Goal: Task Accomplishment & Management: Use online tool/utility

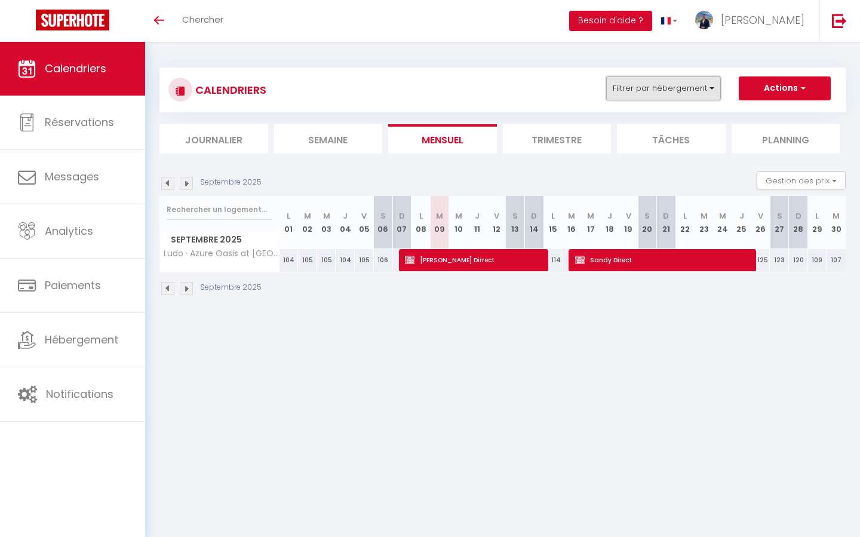
click at [688, 91] on button "Filtrer par hébergement" at bounding box center [663, 88] width 115 height 24
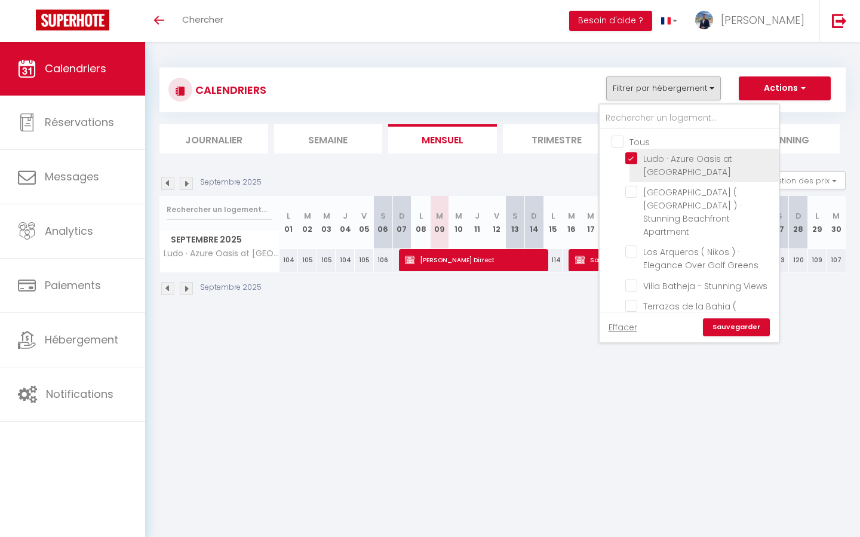
click at [633, 158] on input "Ludo · Azure Oasis at [GEOGRAPHIC_DATA]" at bounding box center [699, 158] width 149 height 12
checkbox input "false"
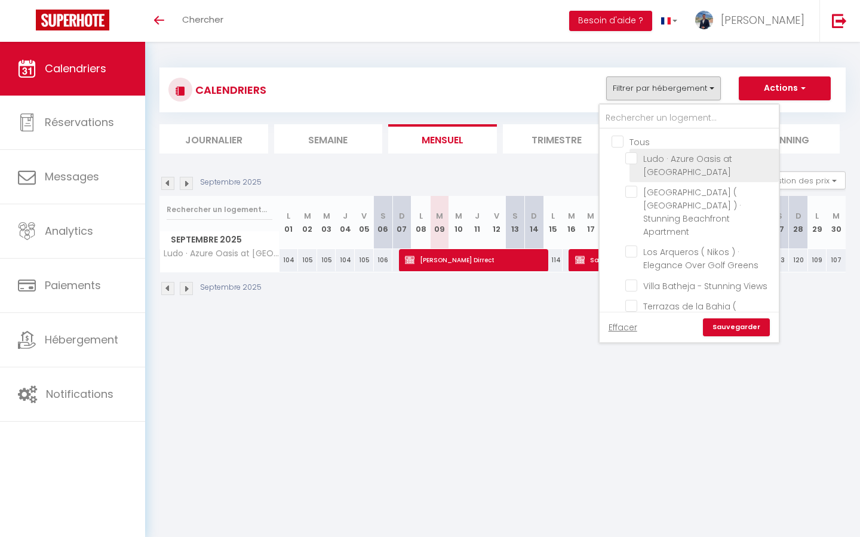
checkbox input "false"
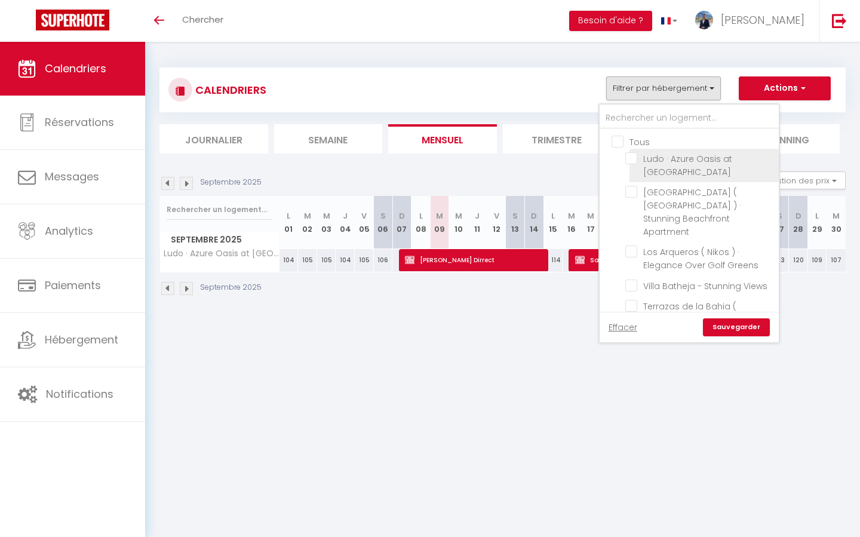
checkbox input "false"
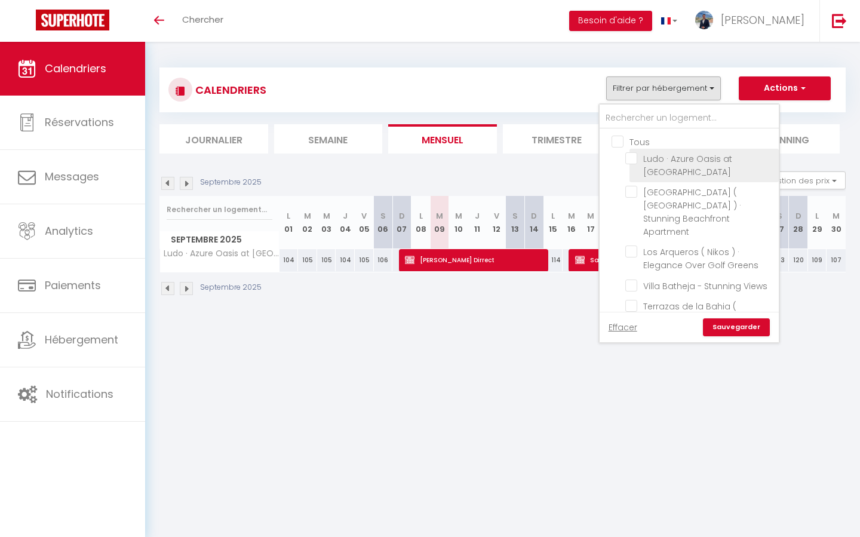
checkbox input "false"
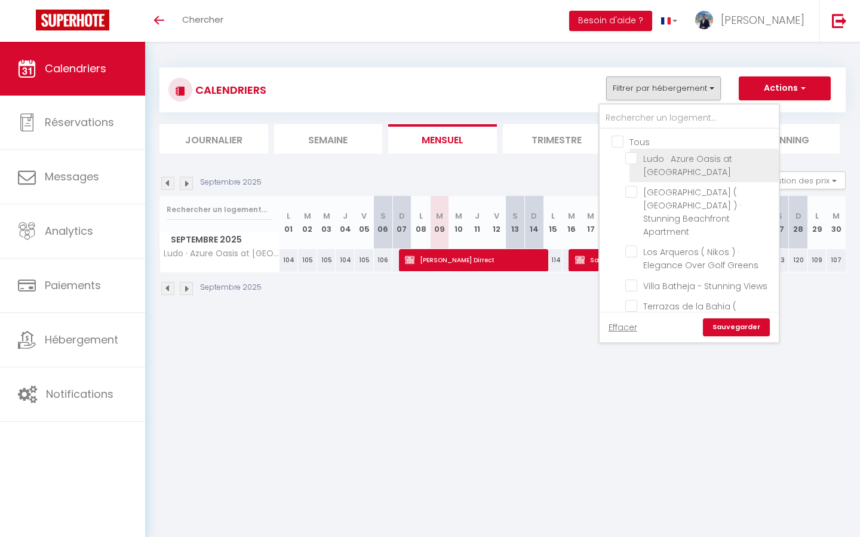
checkbox input "false"
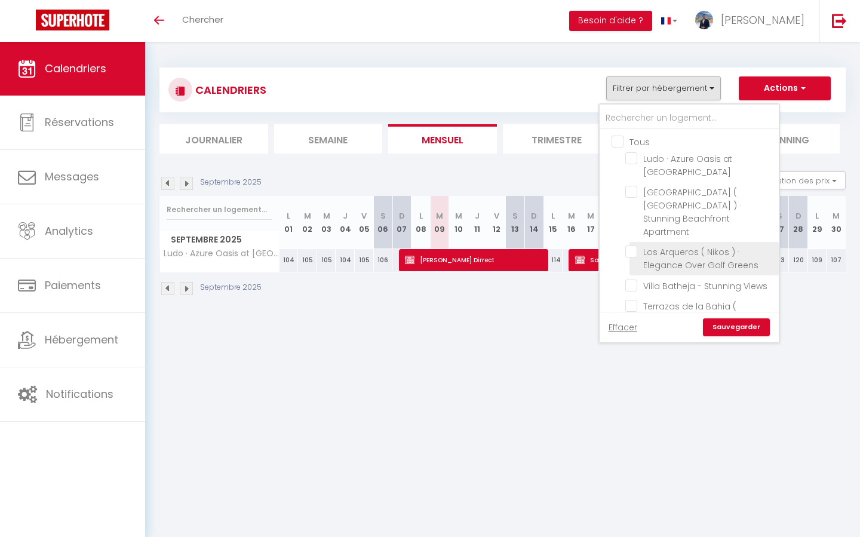
click at [637, 246] on input "Los Arqueros ( Nikos ) · Elegance Over Golf Greens" at bounding box center [699, 252] width 149 height 12
checkbox input "true"
checkbox input "false"
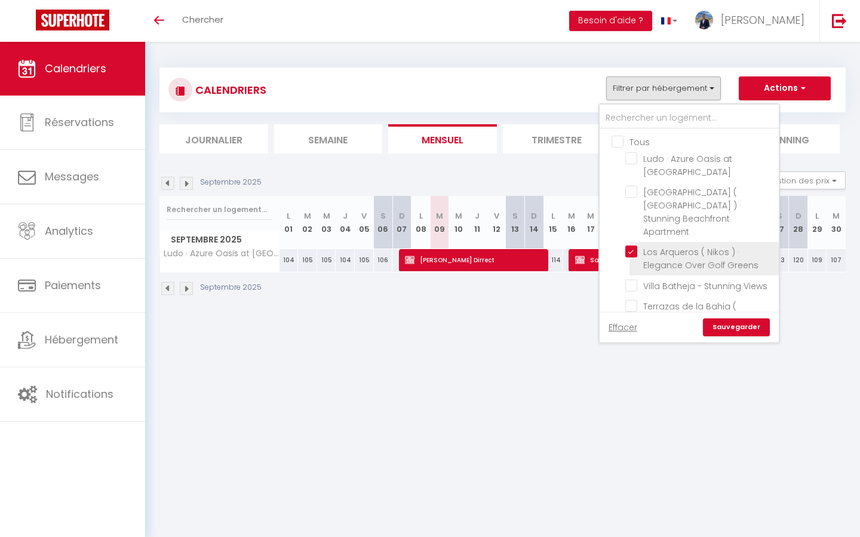
checkbox input "false"
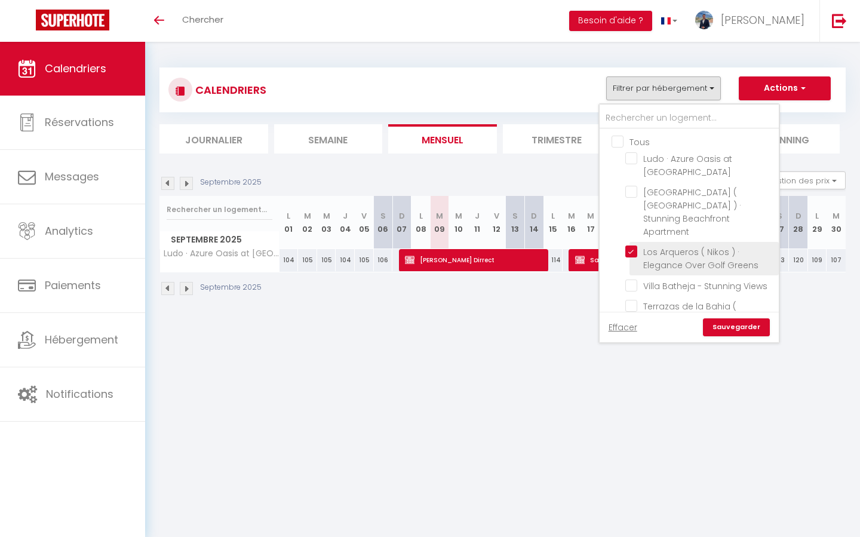
checkbox input "false"
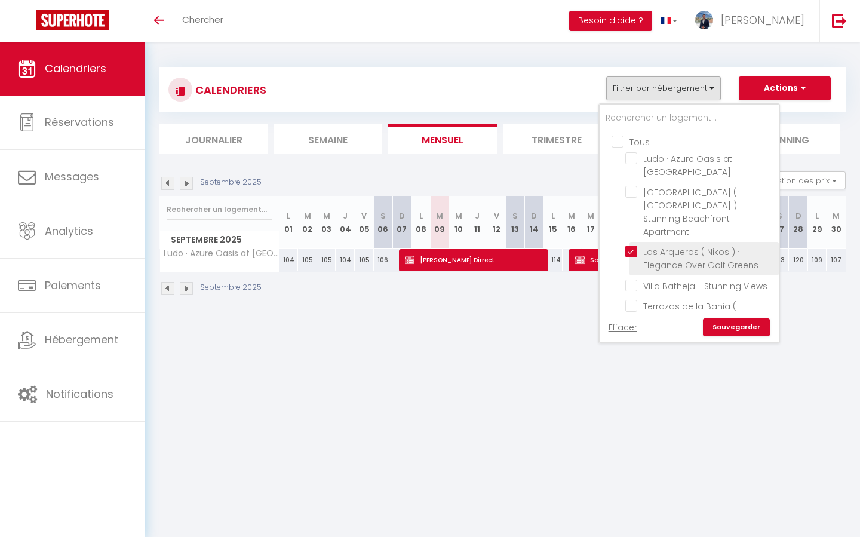
checkbox input "false"
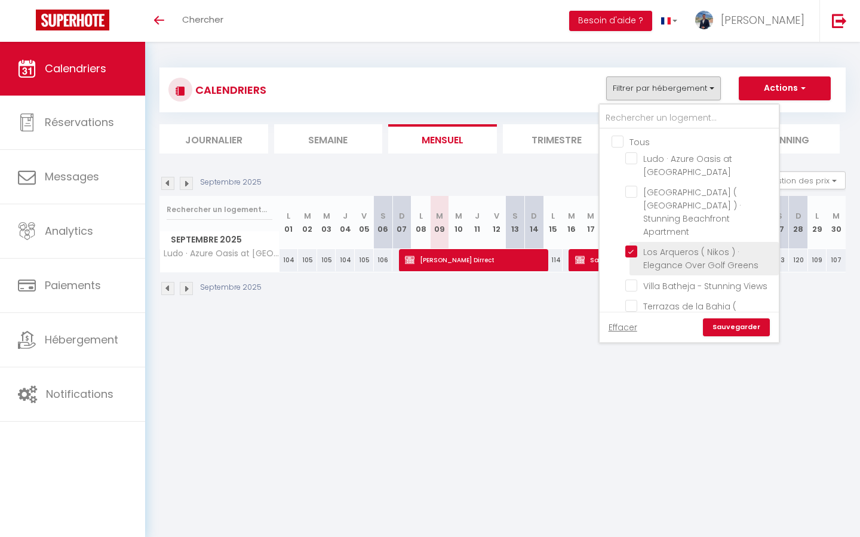
checkbox input "false"
click at [737, 332] on link "Sauvegarder" at bounding box center [736, 327] width 67 height 18
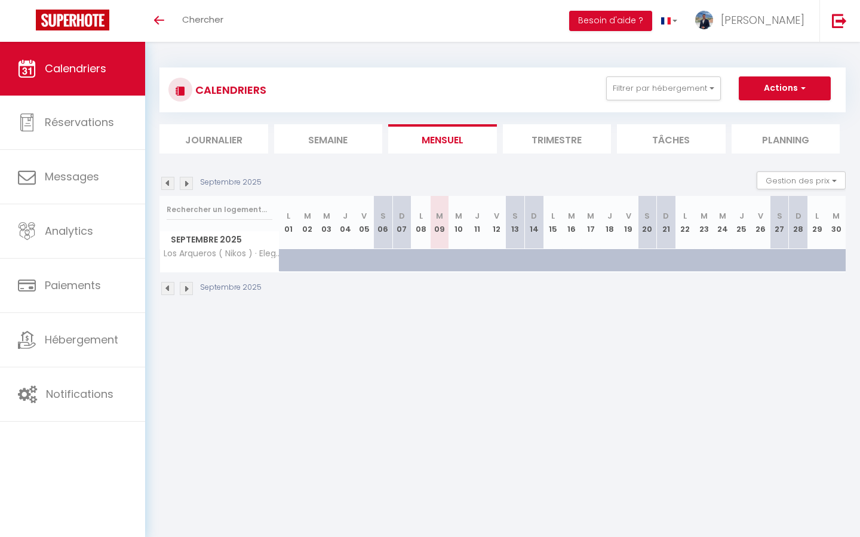
click at [168, 179] on img at bounding box center [167, 183] width 13 height 13
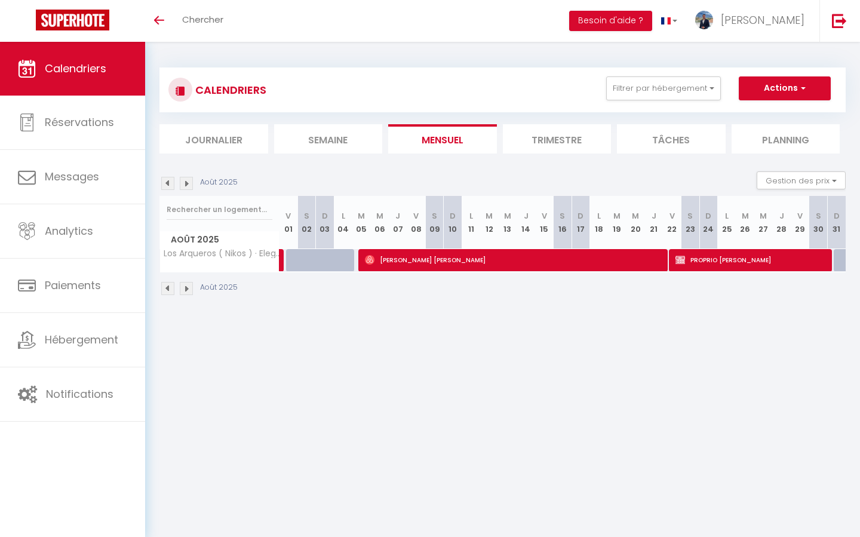
click at [171, 183] on img at bounding box center [167, 183] width 13 height 13
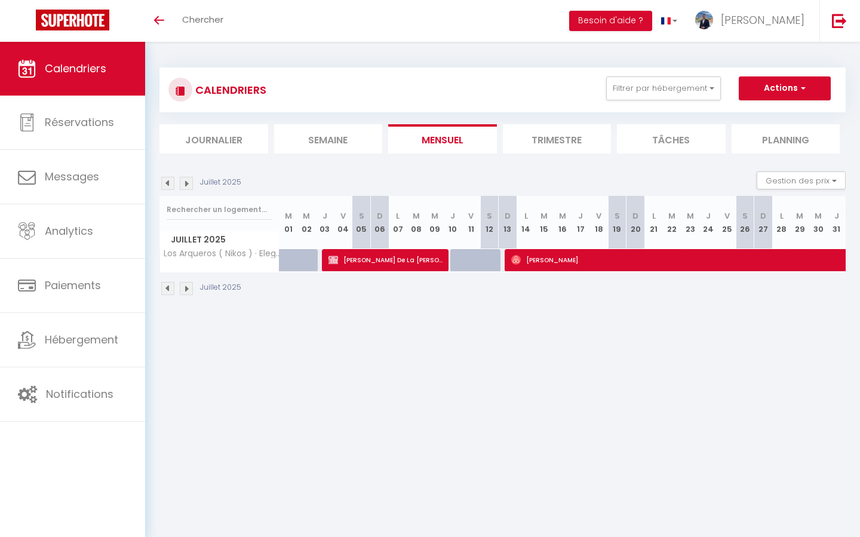
click at [185, 182] on img at bounding box center [186, 183] width 13 height 13
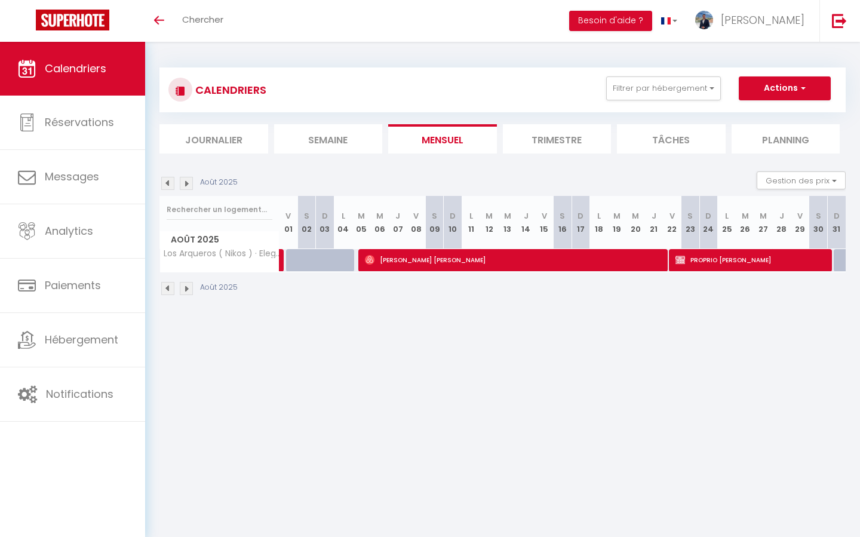
click at [186, 188] on img at bounding box center [186, 183] width 13 height 13
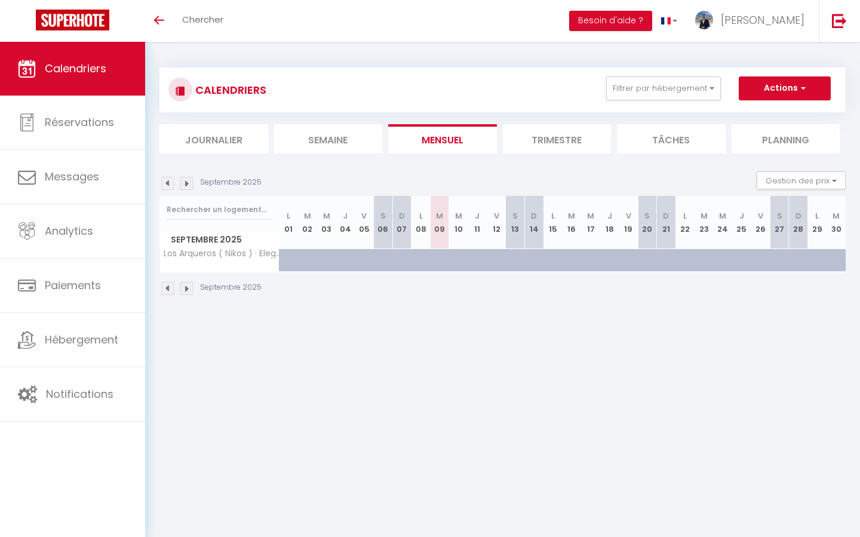
click at [185, 185] on img at bounding box center [186, 183] width 13 height 13
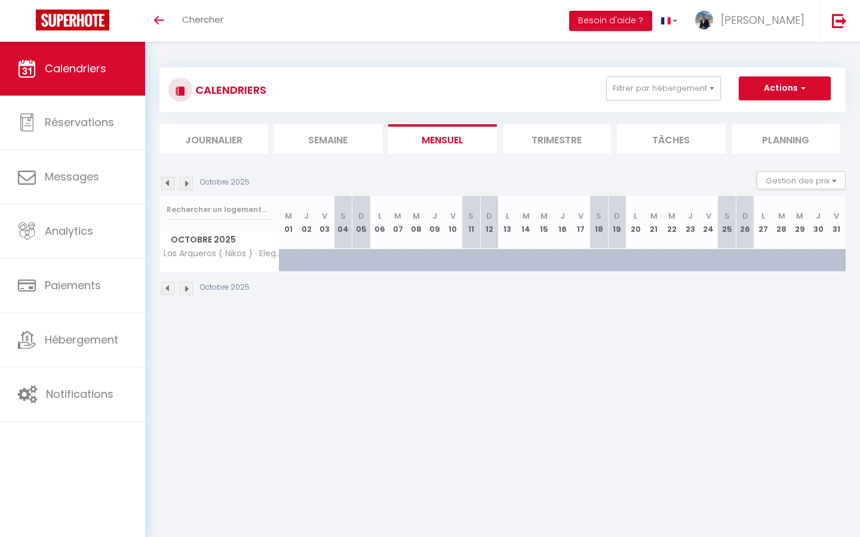
click at [170, 186] on img at bounding box center [167, 183] width 13 height 13
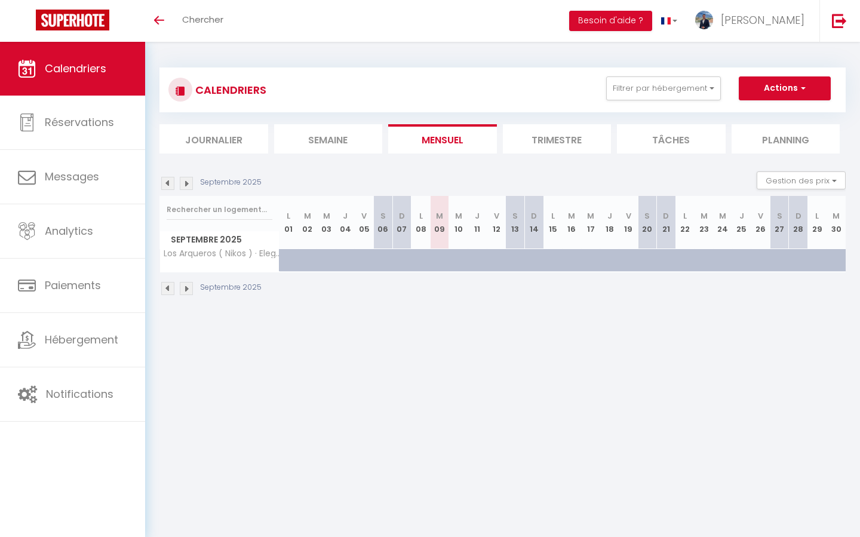
click at [168, 183] on img at bounding box center [167, 183] width 13 height 13
